Goal: Task Accomplishment & Management: Manage account settings

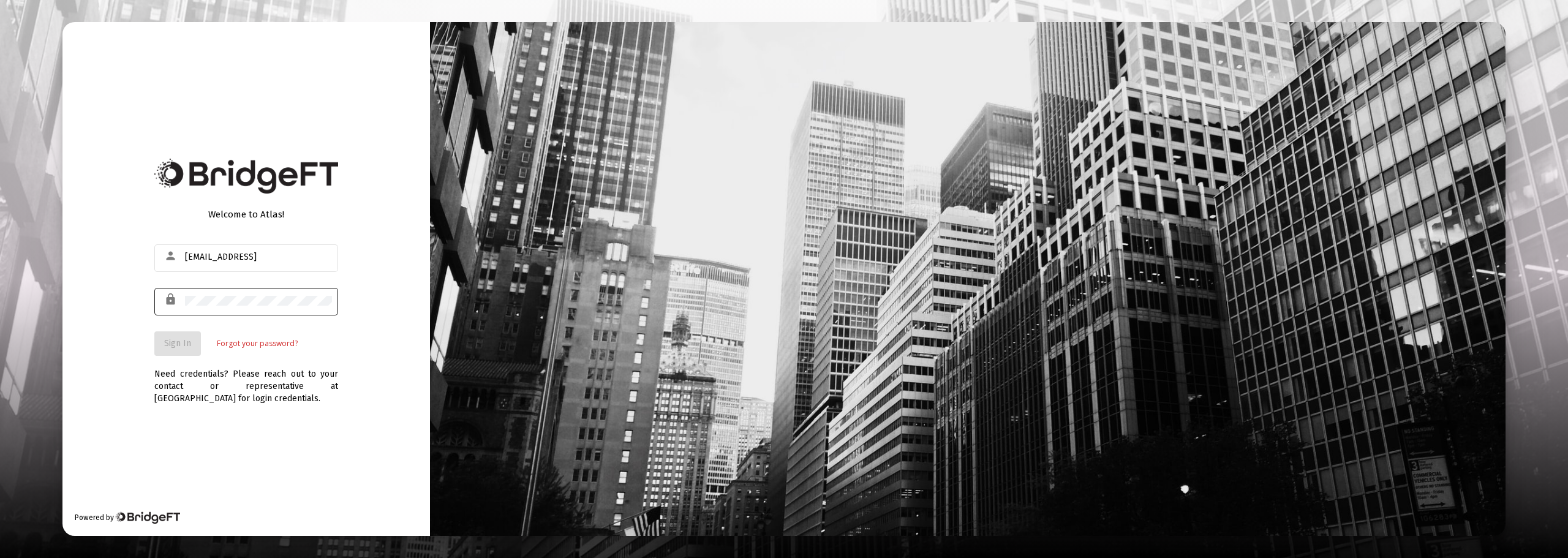
click at [193, 291] on div at bounding box center [259, 300] width 147 height 30
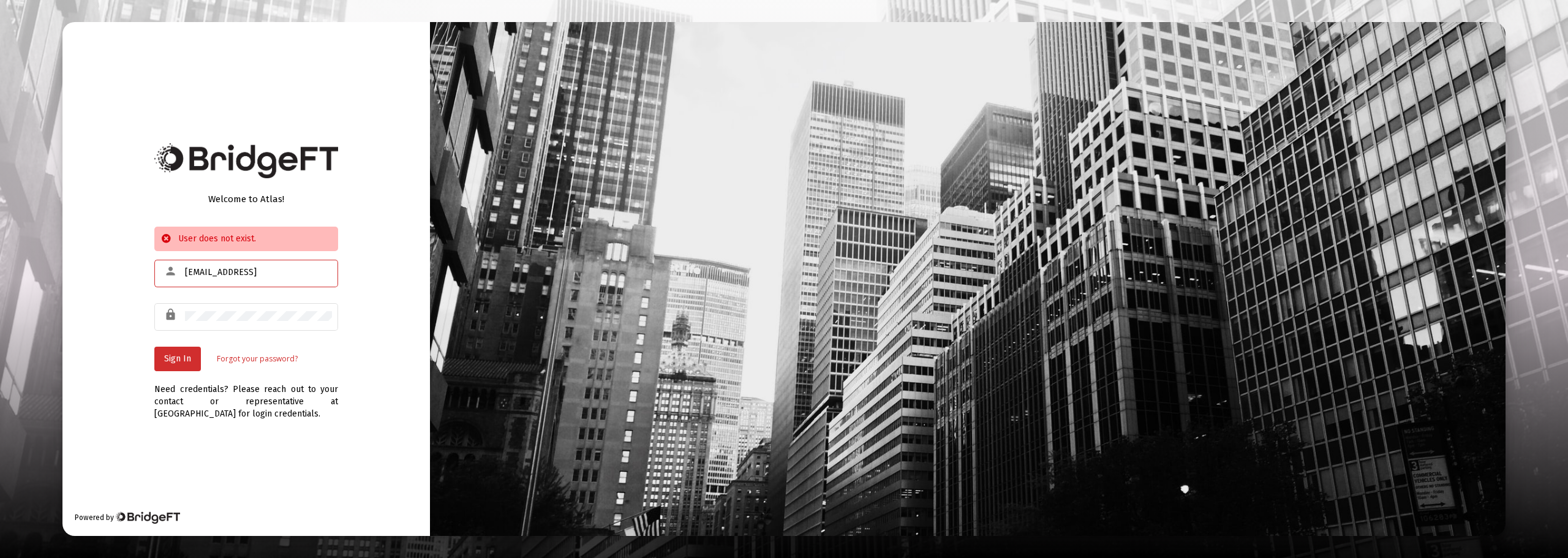
click at [260, 268] on input "pbcobucci@gmail" at bounding box center [259, 272] width 147 height 10
type input "pbcobucci@gmail.com"
click at [186, 357] on span "Sign In" at bounding box center [178, 359] width 27 height 11
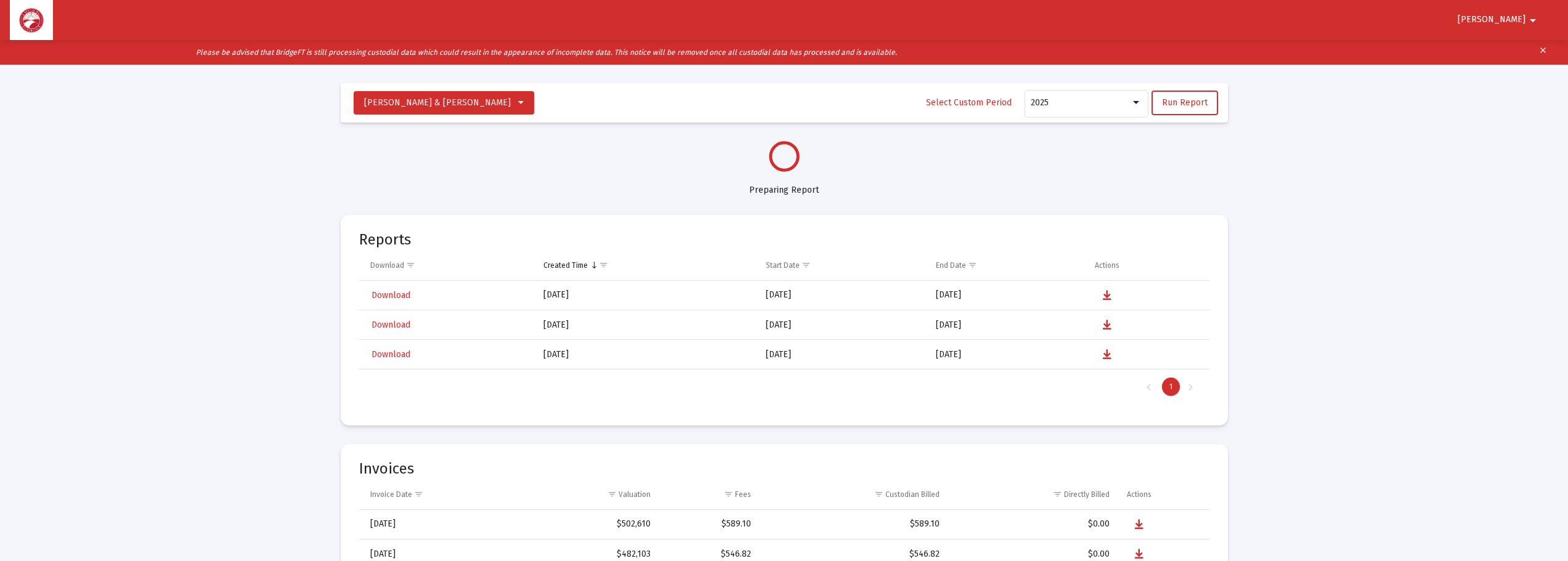
select select "View all"
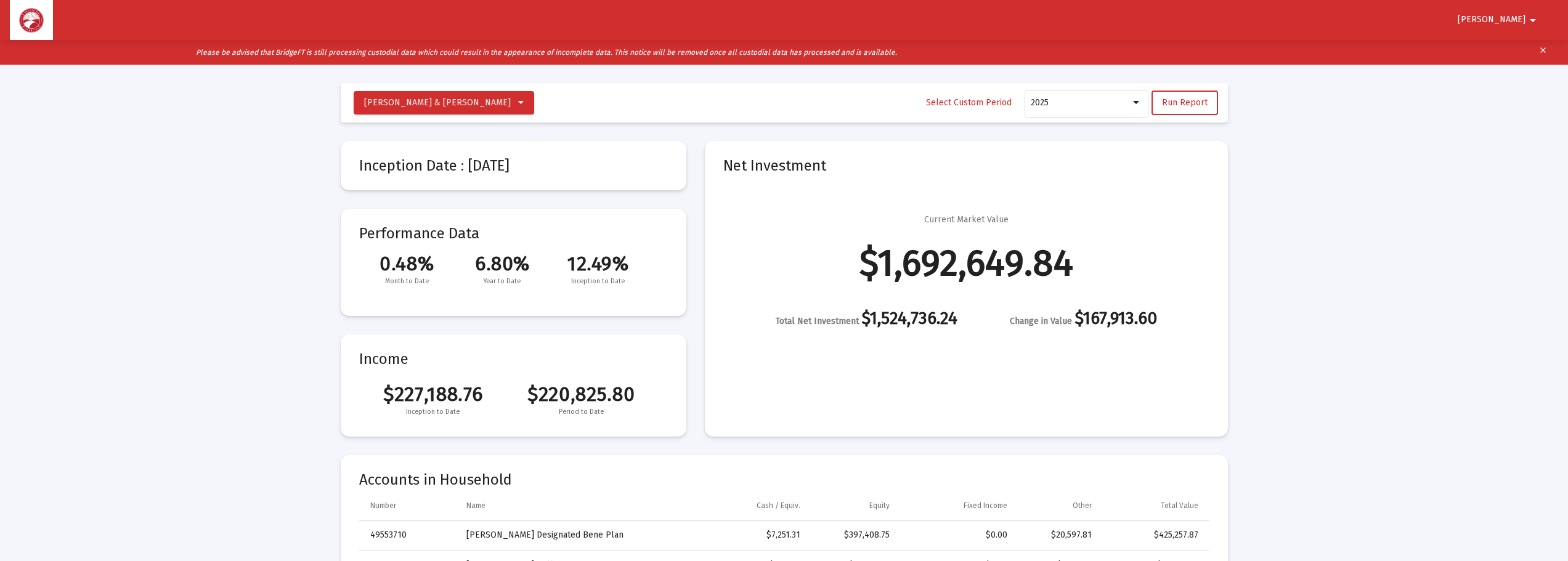
click at [1536, 20] on mat-icon "arrow_drop_down" at bounding box center [1533, 20] width 14 height 24
click at [1528, 53] on button "Logout" at bounding box center [1522, 52] width 69 height 30
